Goal: Task Accomplishment & Management: Manage account settings

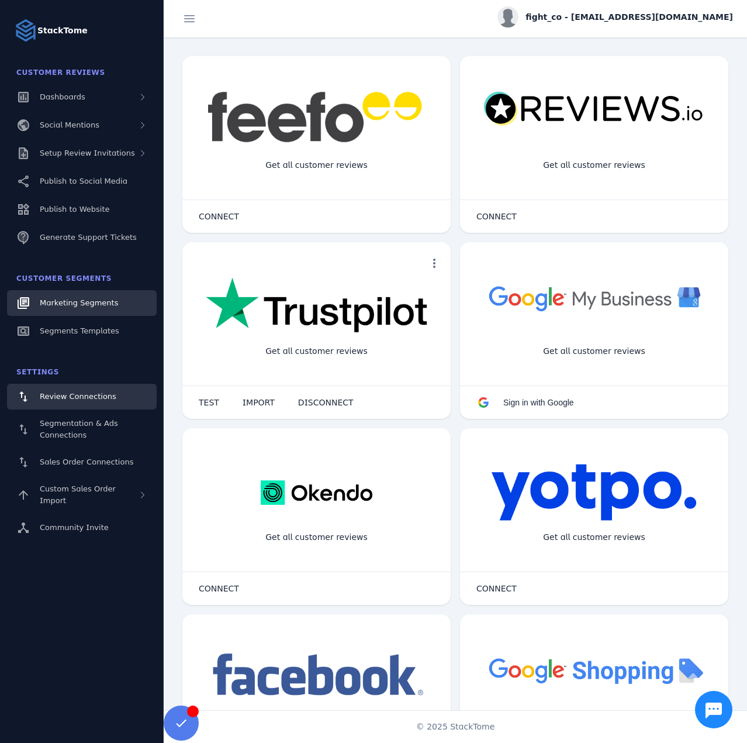
click at [108, 307] on span "Marketing Segments" at bounding box center [79, 302] width 78 height 9
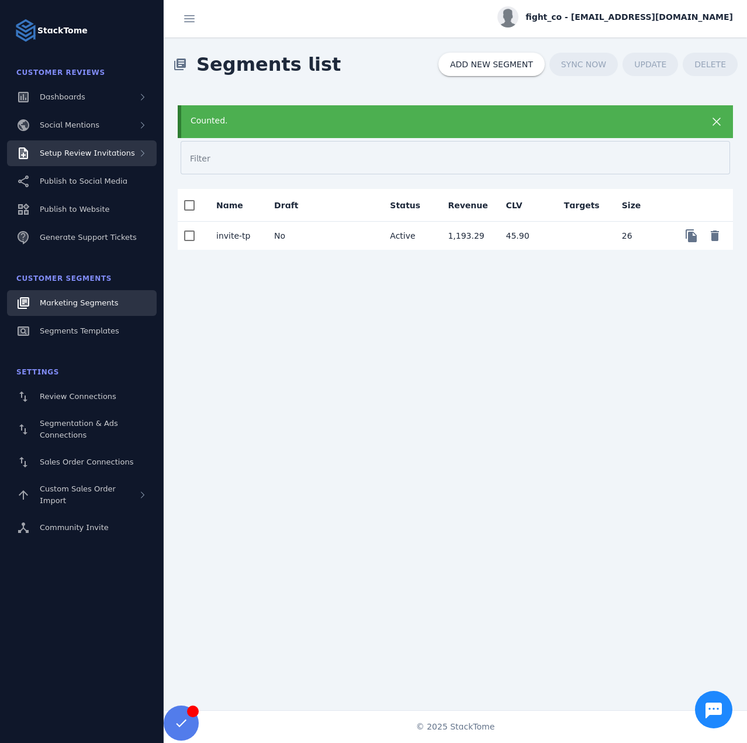
click at [92, 157] on span "Setup Review Invitations" at bounding box center [87, 153] width 95 height 9
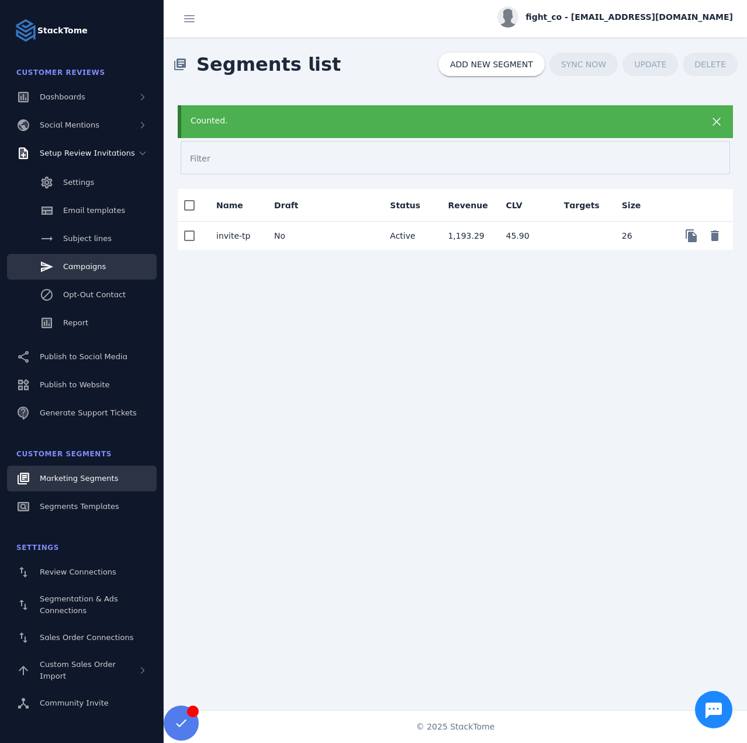
click at [90, 267] on span "Campaigns" at bounding box center [84, 266] width 43 height 9
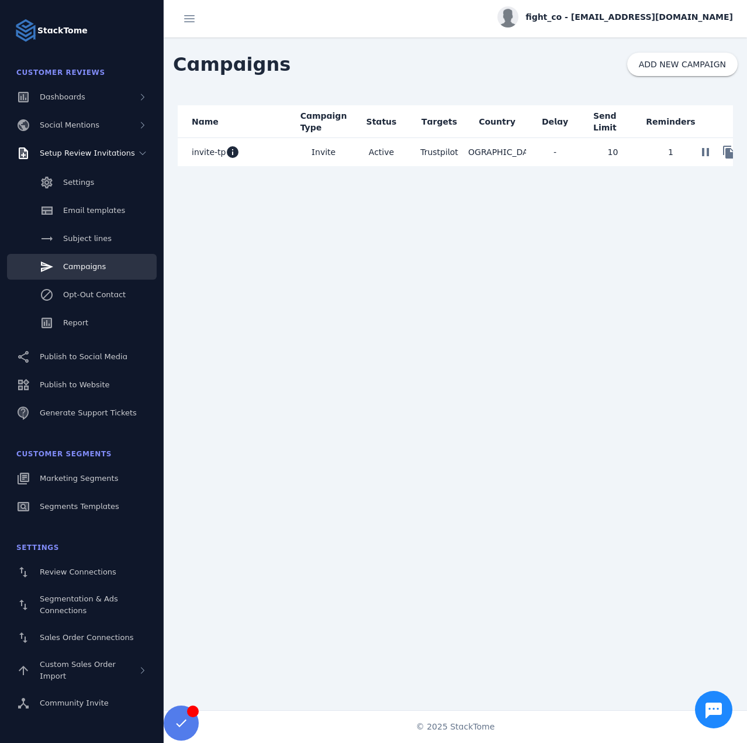
click at [278, 155] on mat-cell "invite-tp info" at bounding box center [236, 152] width 117 height 28
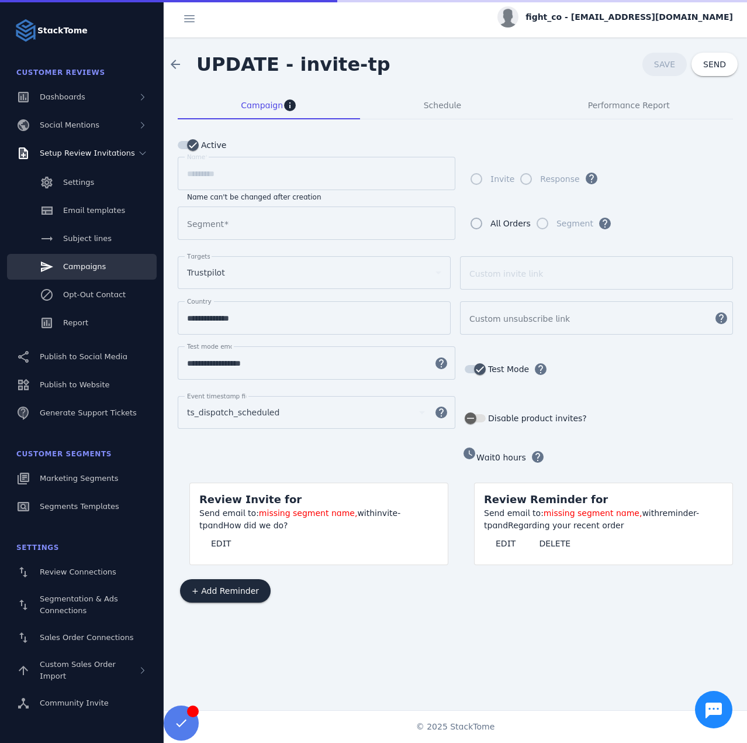
type input "*********"
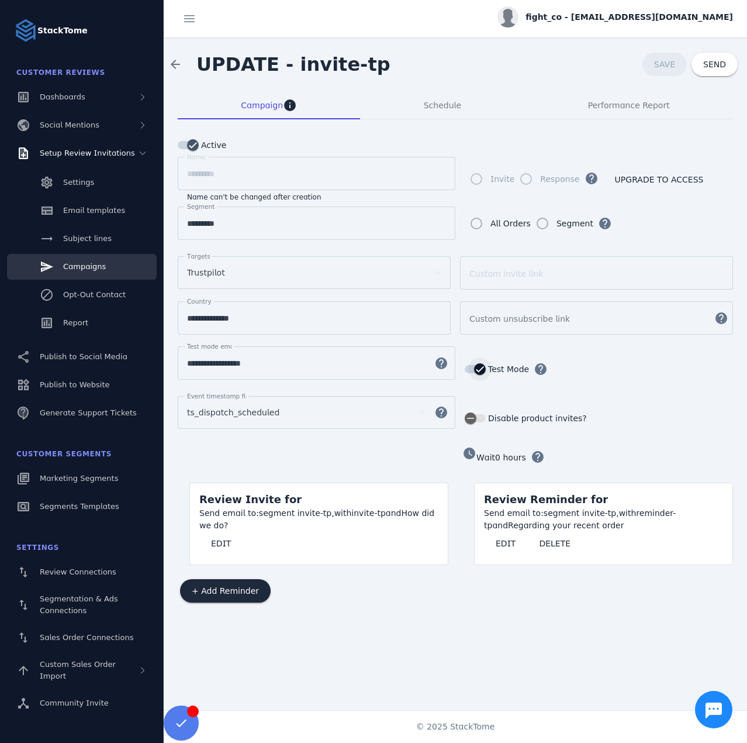
click at [478, 364] on icon "button" at bounding box center [480, 369] width 11 height 11
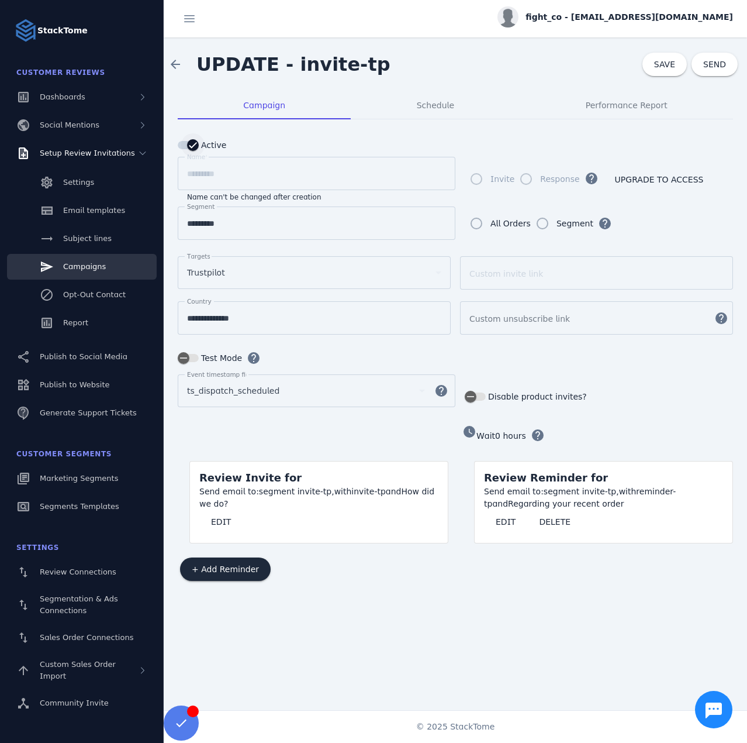
click at [192, 150] on icon "button" at bounding box center [193, 145] width 11 height 11
click at [396, 105] on div "Schedule" at bounding box center [435, 105] width 169 height 28
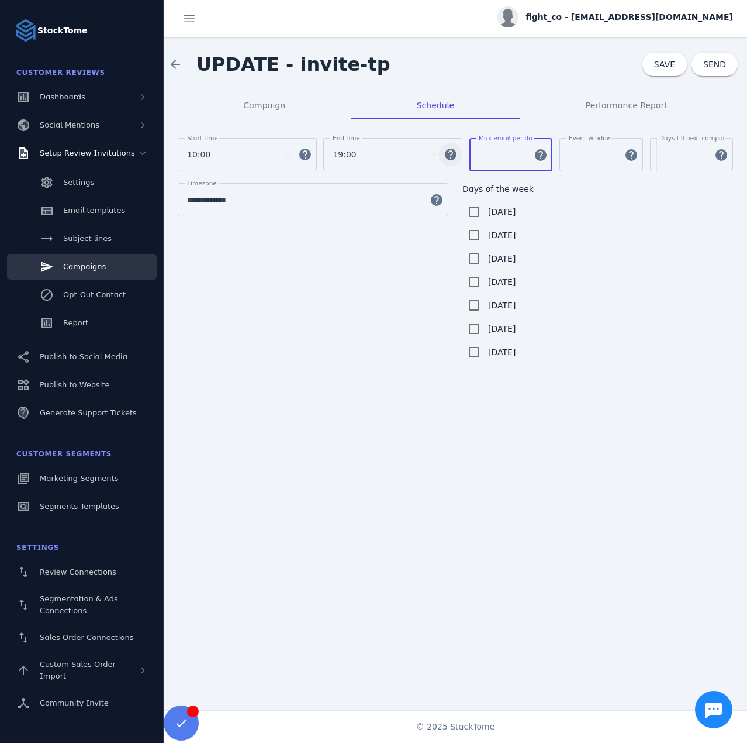
drag, startPoint x: 491, startPoint y: 155, endPoint x: 459, endPoint y: 151, distance: 32.4
click at [459, 151] on div "Start time 10:00 help End time 19:00 help Max email per day ** help Event windo…" at bounding box center [455, 160] width 555 height 45
type input "**"
drag, startPoint x: 270, startPoint y: 116, endPoint x: 415, endPoint y: 98, distance: 145.5
click at [270, 116] on span "Campaign" at bounding box center [264, 105] width 42 height 28
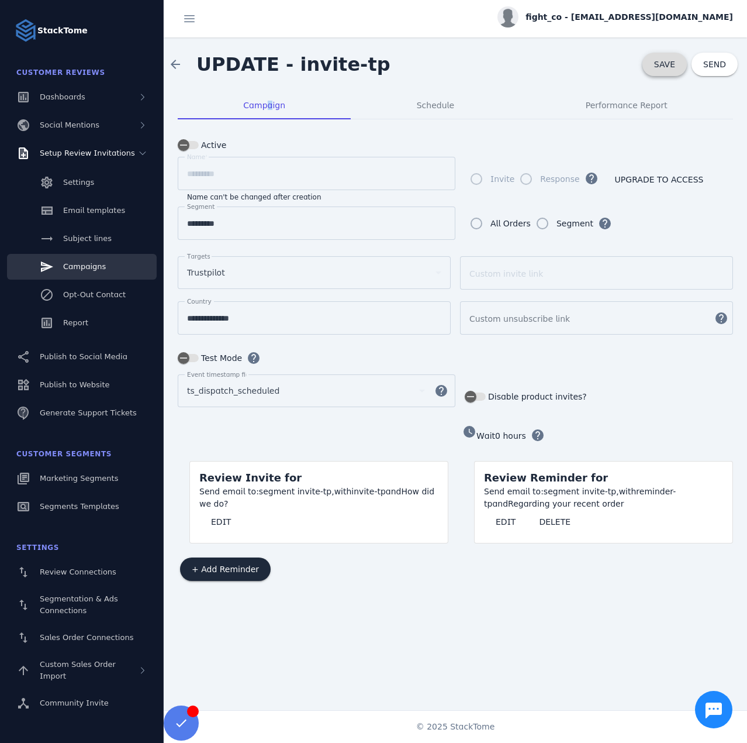
click at [654, 65] on span at bounding box center [665, 64] width 44 height 28
click at [460, 46] on div "arrow_back UPDATE - invite-tp SAVE SEND" at bounding box center [456, 64] width 584 height 54
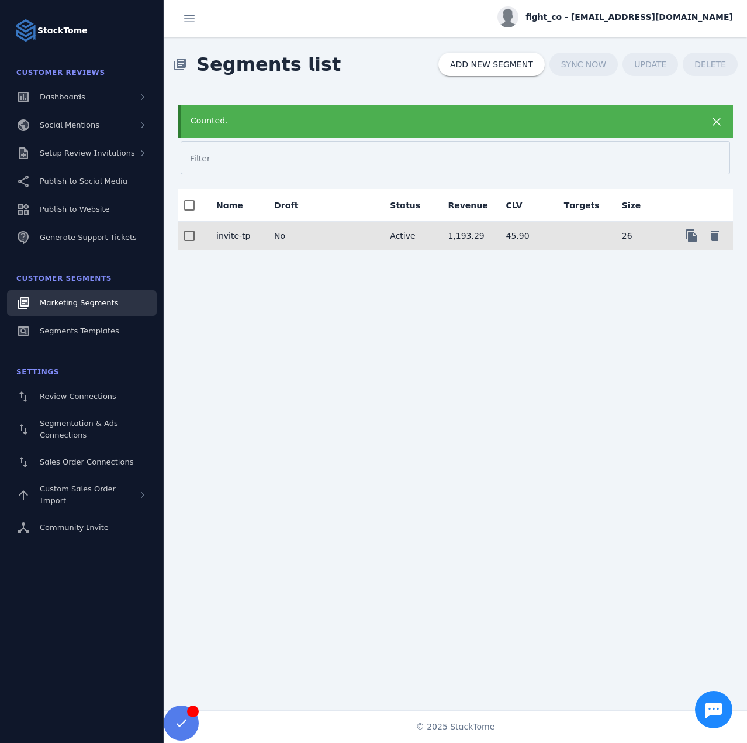
click at [317, 239] on mat-cell "No" at bounding box center [294, 236] width 58 height 28
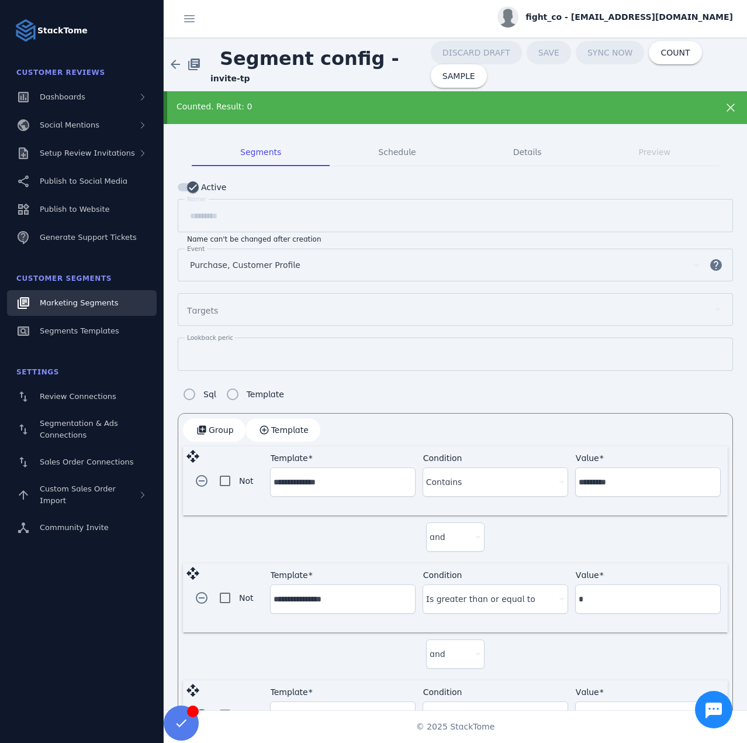
click at [112, 300] on link "Marketing Segments" at bounding box center [82, 303] width 150 height 26
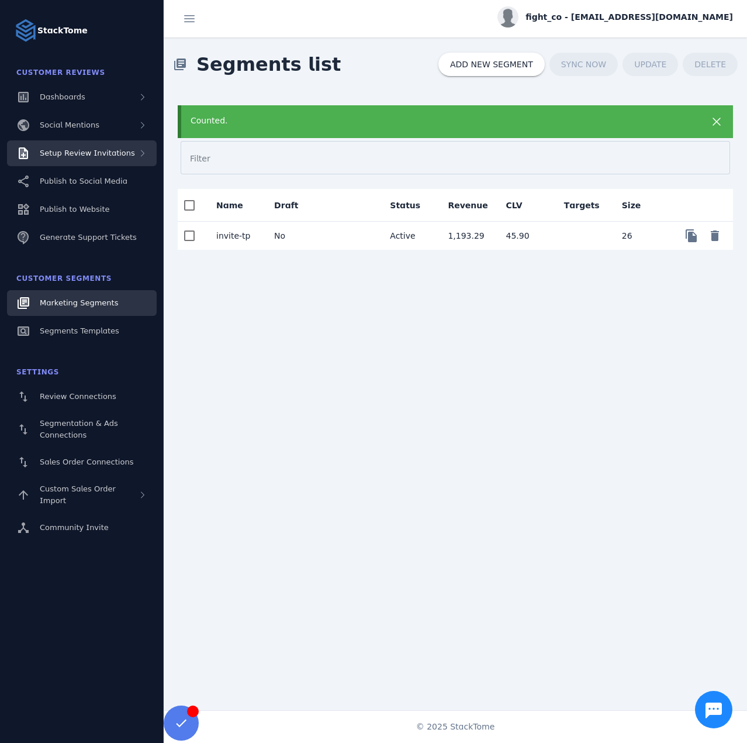
click at [94, 150] on span "Setup Review Invitations" at bounding box center [87, 153] width 95 height 9
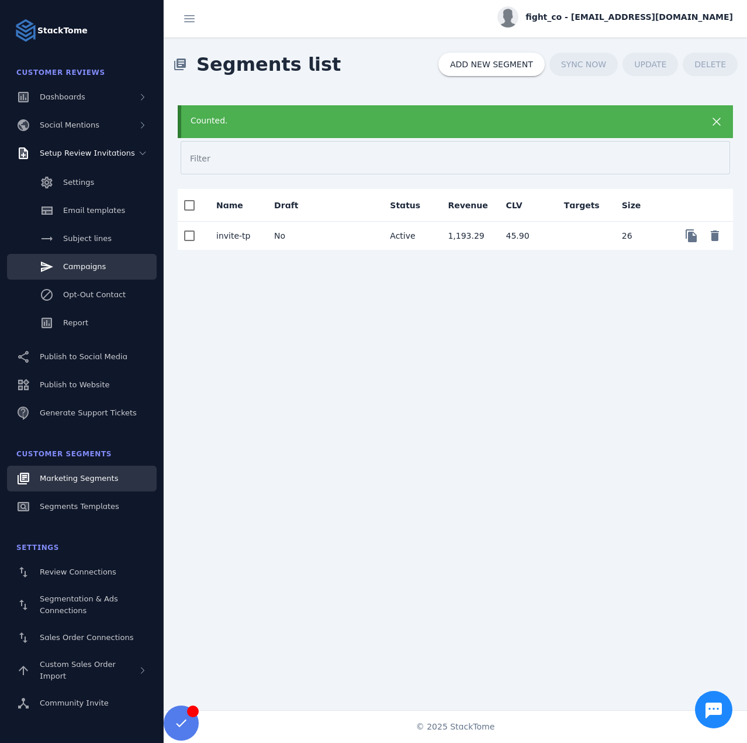
click at [84, 267] on span "Campaigns" at bounding box center [84, 266] width 43 height 9
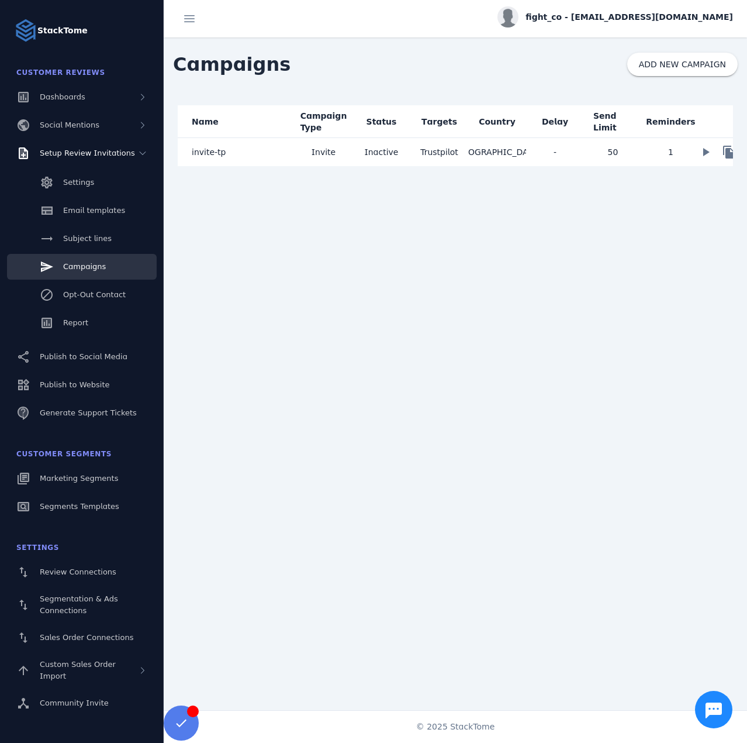
drag, startPoint x: 344, startPoint y: 154, endPoint x: 368, endPoint y: 99, distance: 60.0
click at [345, 155] on mat-cell "Invite" at bounding box center [324, 152] width 58 height 28
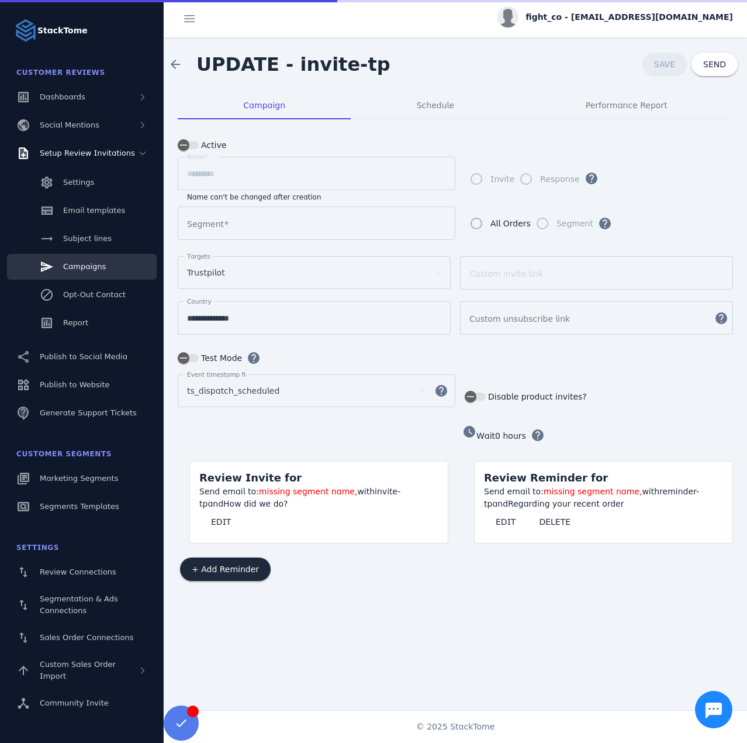
type input "*********"
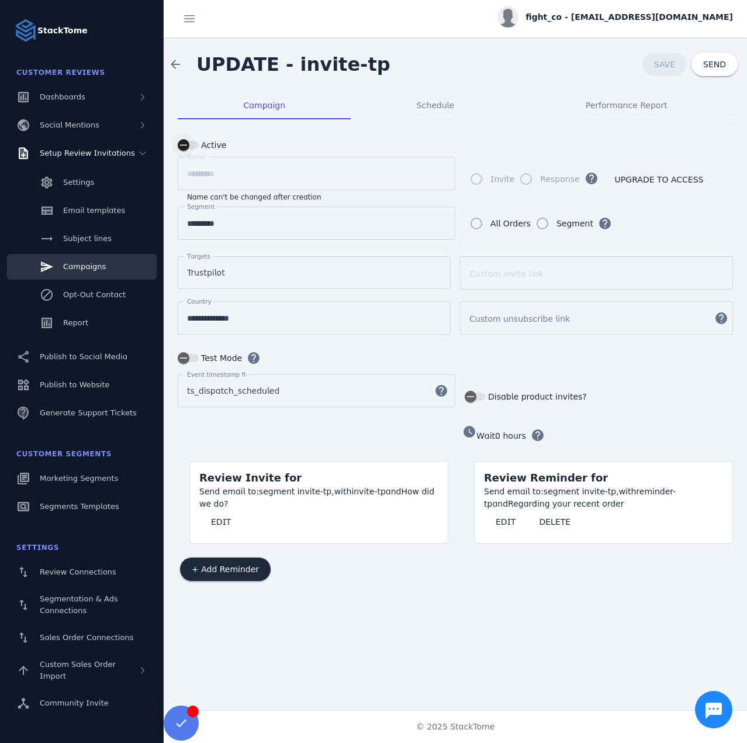
click at [187, 146] on icon "button" at bounding box center [183, 145] width 11 height 11
click at [415, 107] on div "Schedule" at bounding box center [435, 105] width 169 height 28
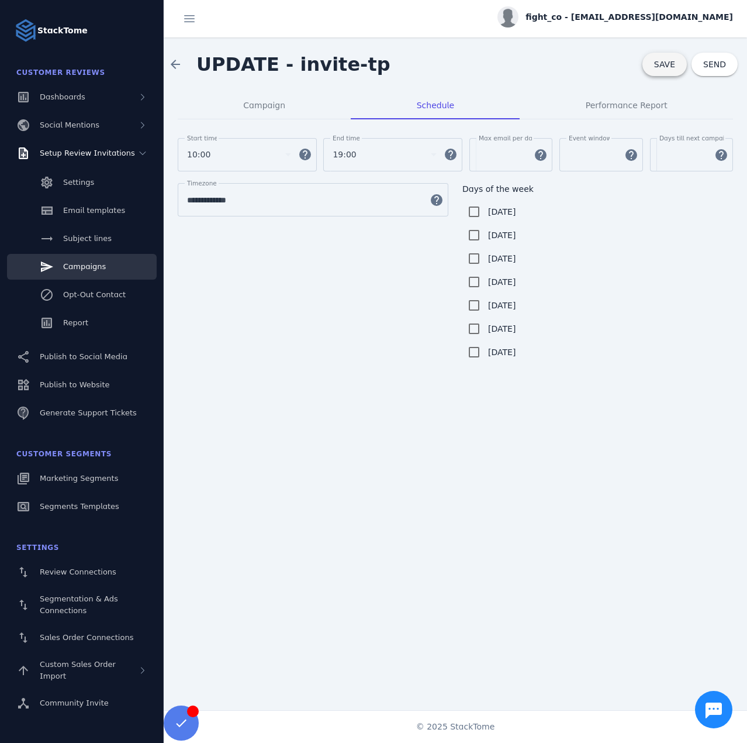
click at [656, 60] on span at bounding box center [665, 64] width 44 height 28
click at [264, 107] on span "Campaign" at bounding box center [264, 105] width 42 height 8
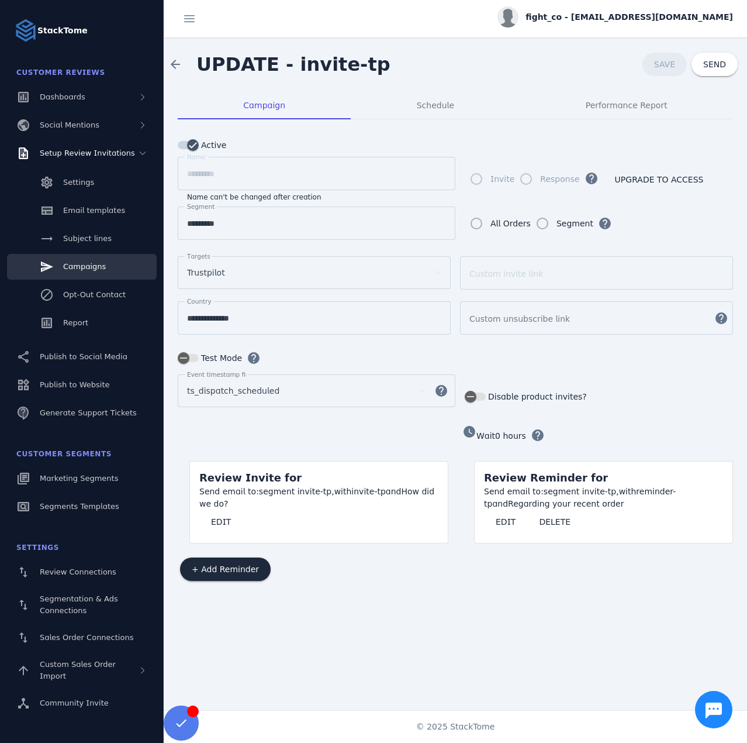
click at [637, 7] on div "fight_co - cs_fight@stacktome.com" at bounding box center [616, 16] width 236 height 21
click at [682, 112] on span "Sign out" at bounding box center [696, 113] width 34 height 14
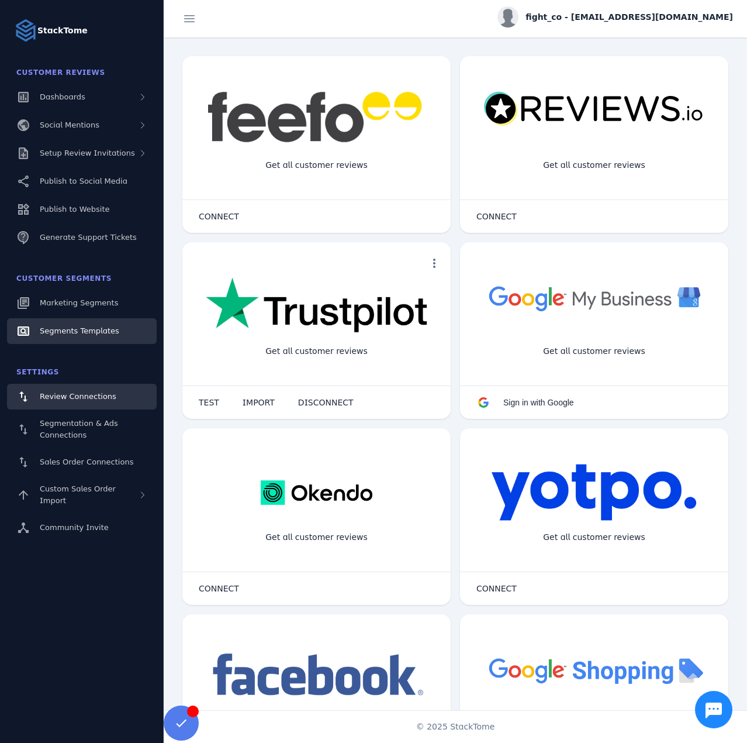
click at [77, 323] on link "Segments Templates" at bounding box center [82, 331] width 150 height 26
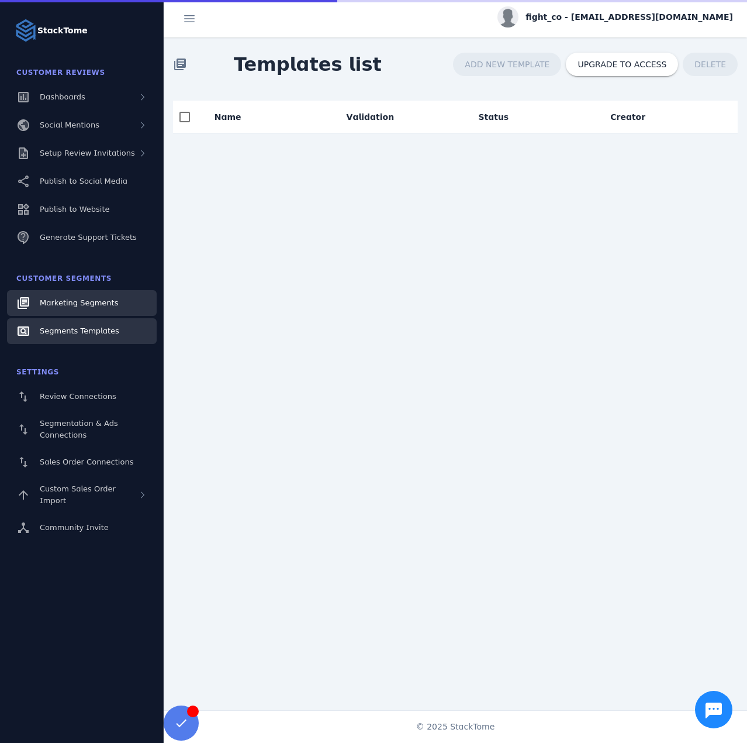
click at [71, 299] on span "Marketing Segments" at bounding box center [79, 302] width 78 height 9
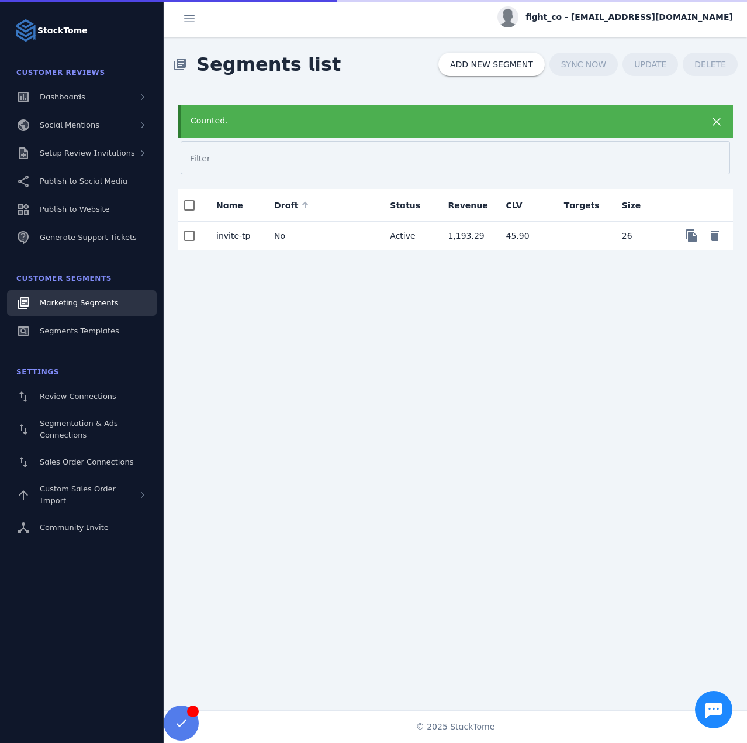
click at [303, 230] on mat-cell "No" at bounding box center [294, 236] width 58 height 28
